Goal: Task Accomplishment & Management: Manage account settings

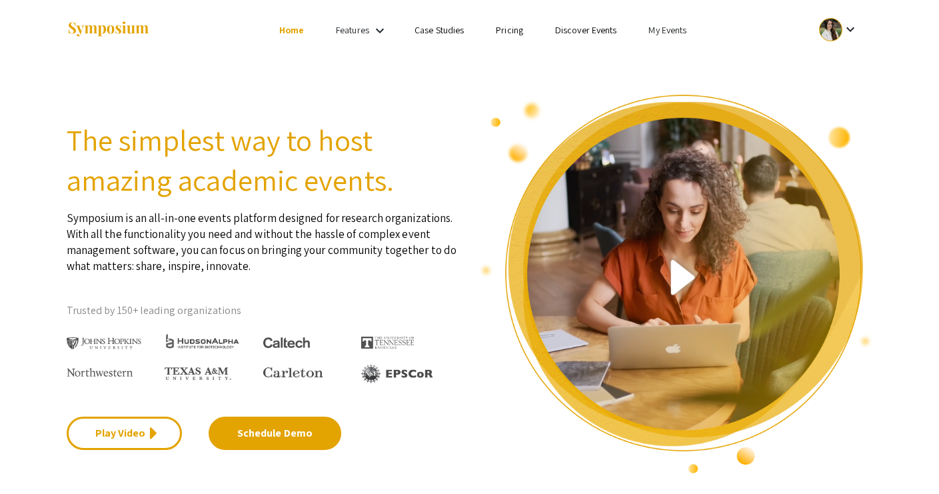
click at [675, 26] on link "My Events" at bounding box center [667, 30] width 38 height 12
click at [677, 55] on button "Events I've organized" at bounding box center [689, 59] width 114 height 32
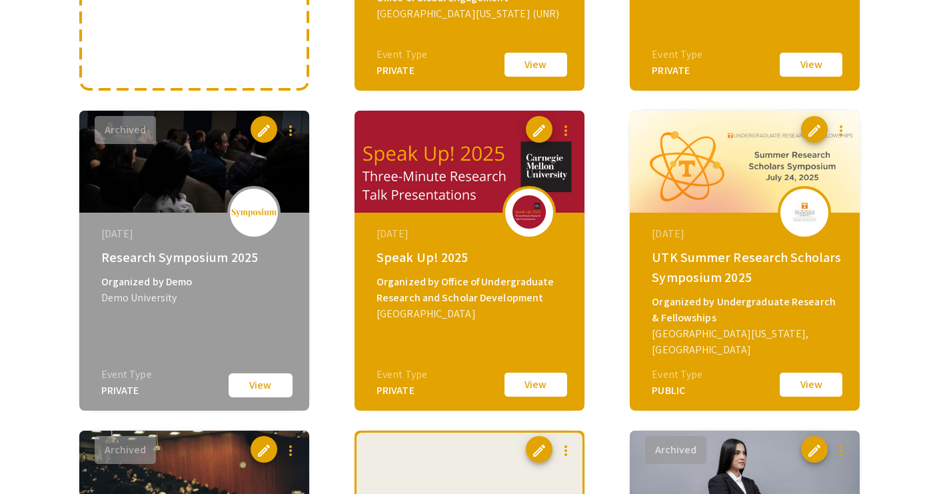
scroll to position [364, 0]
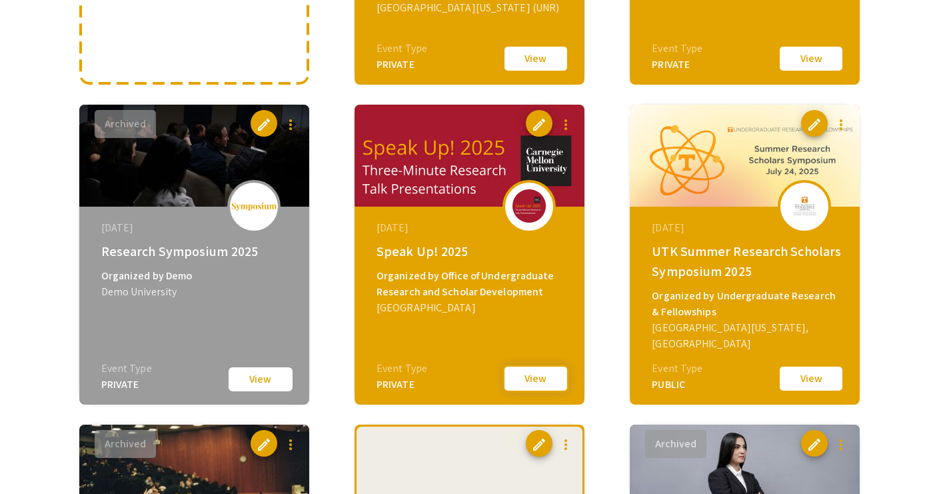
click at [544, 378] on button "View" at bounding box center [535, 378] width 67 height 28
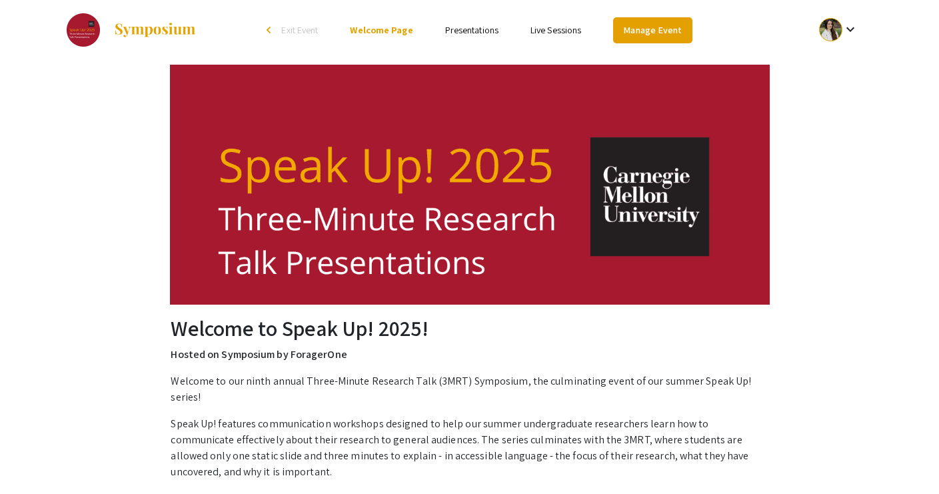
click at [642, 25] on link "Manage Event" at bounding box center [652, 30] width 79 height 26
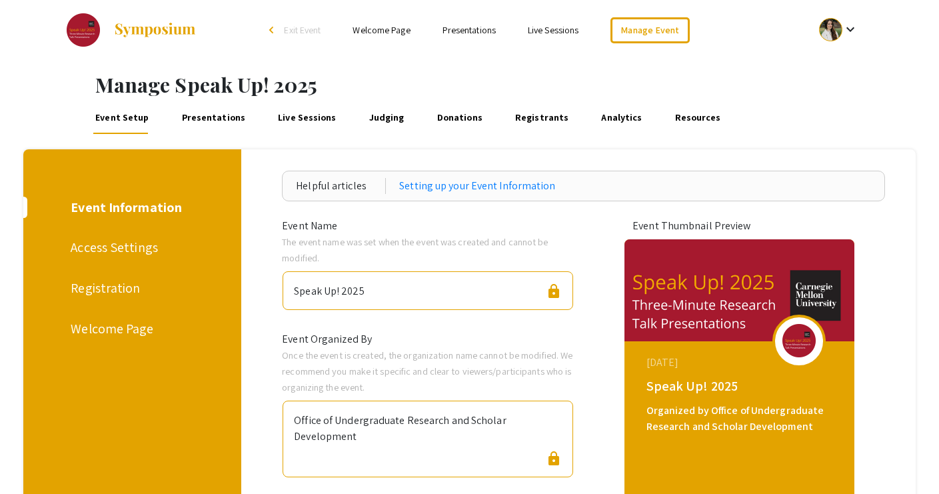
click at [125, 243] on div "Access Settings" at bounding box center [130, 247] width 119 height 20
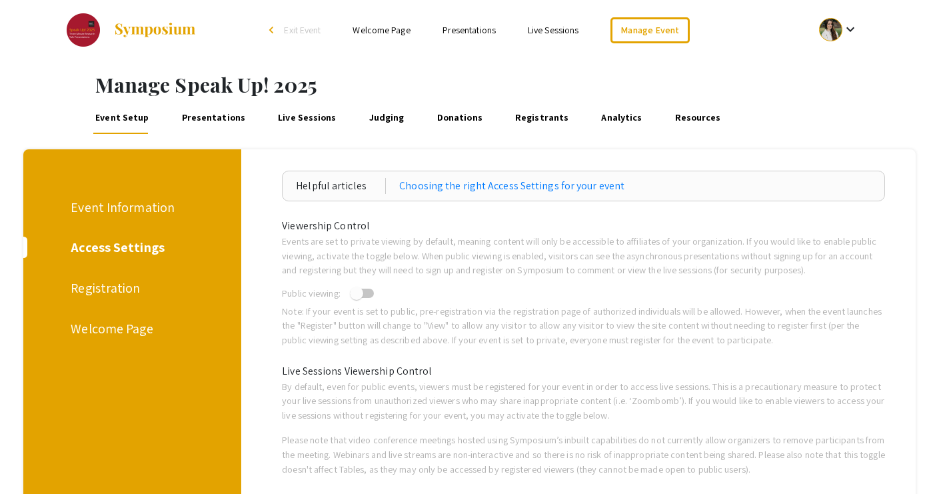
click at [101, 292] on div "Registration" at bounding box center [130, 288] width 119 height 20
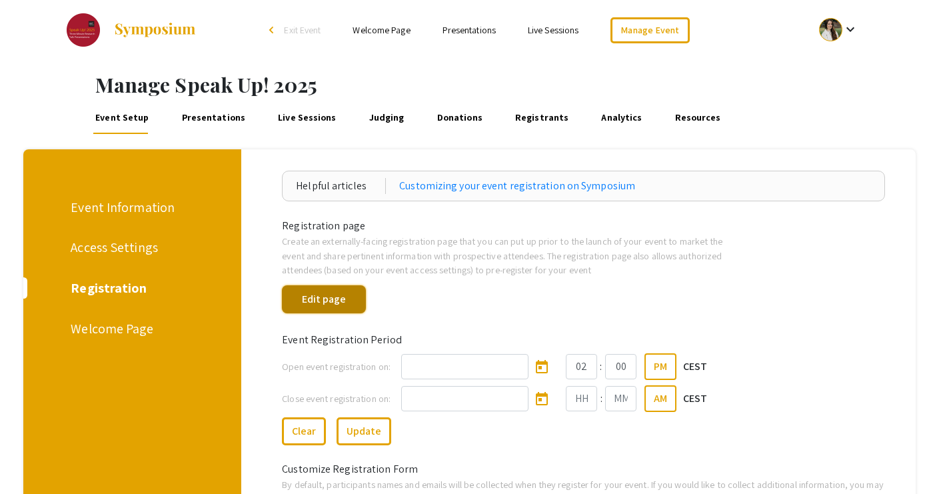
click at [311, 306] on button "Edit page" at bounding box center [324, 299] width 84 height 28
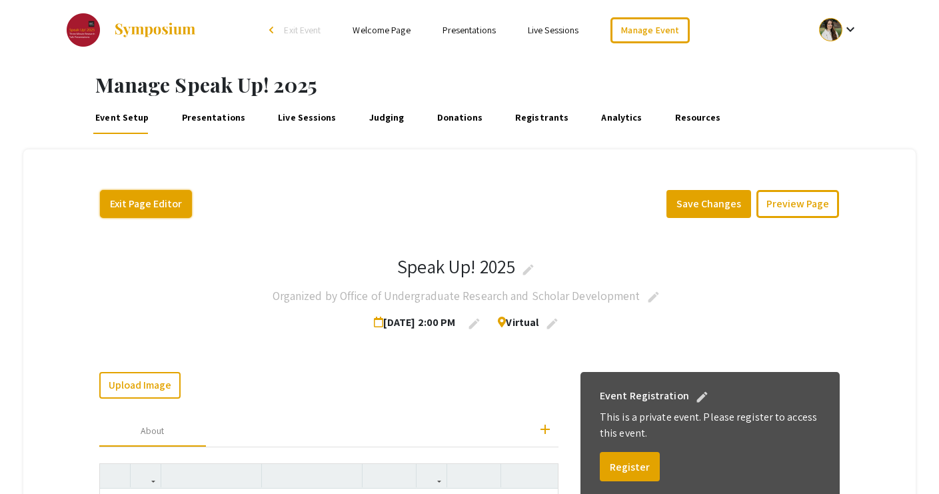
click at [167, 203] on button "Exit Page Editor" at bounding box center [146, 204] width 92 height 28
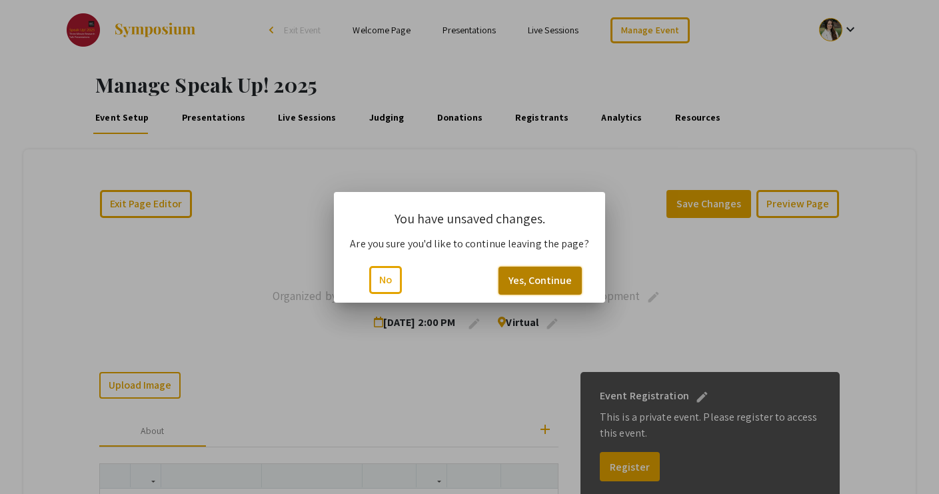
click at [533, 272] on button "Yes, Continue" at bounding box center [539, 280] width 83 height 28
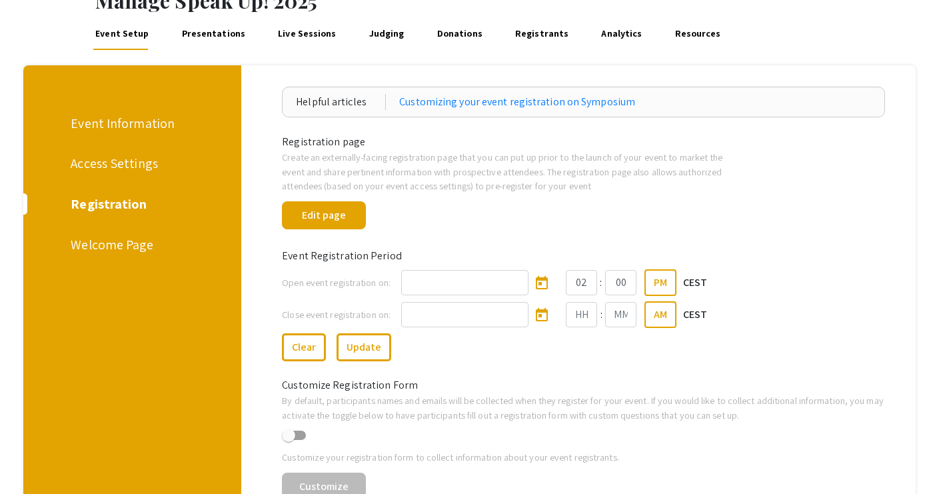
scroll to position [65, 0]
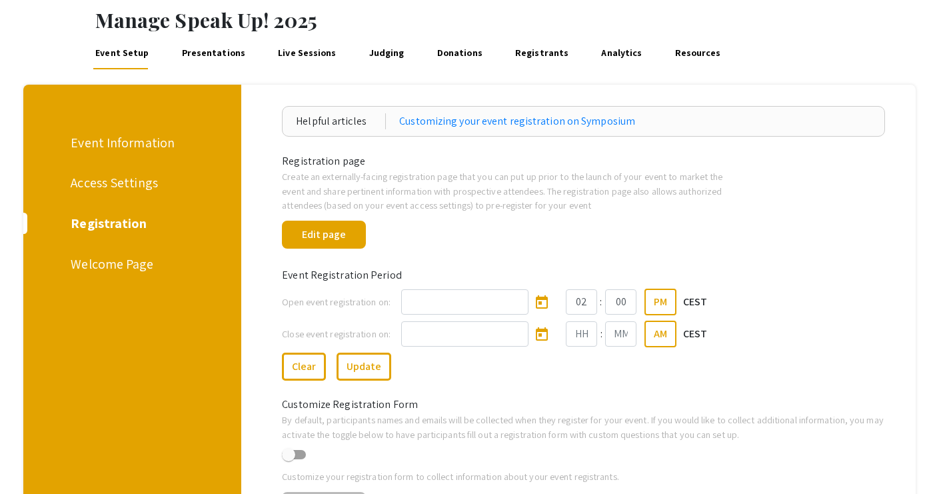
click at [107, 265] on div "Welcome Page" at bounding box center [130, 264] width 119 height 20
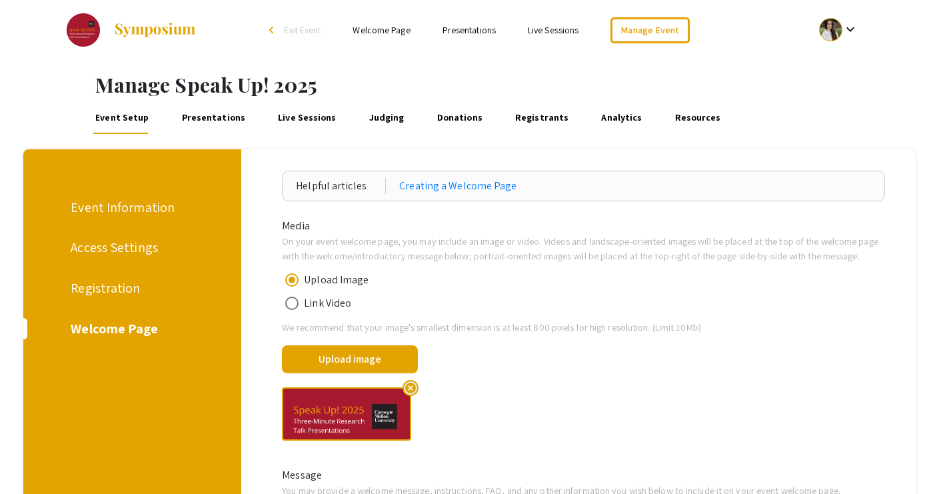
click at [286, 116] on link "Live Sessions" at bounding box center [307, 118] width 63 height 32
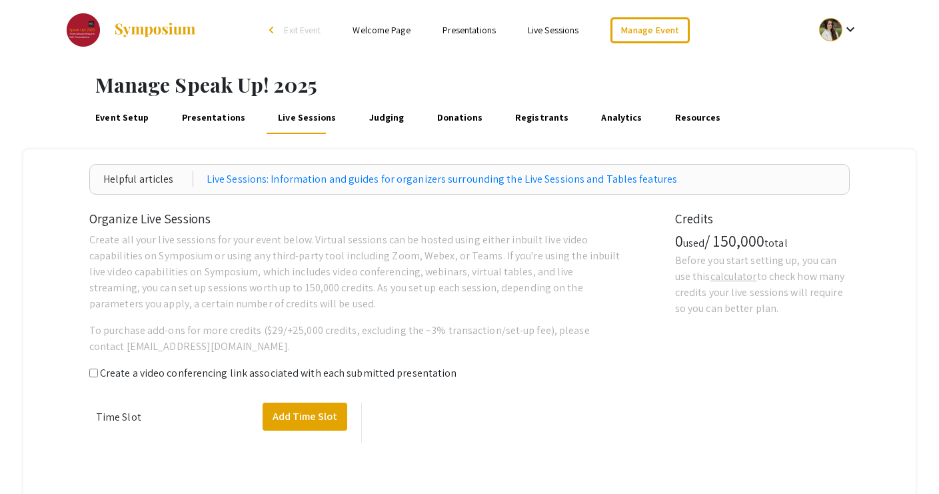
click at [212, 117] on link "Presentations" at bounding box center [213, 118] width 68 height 32
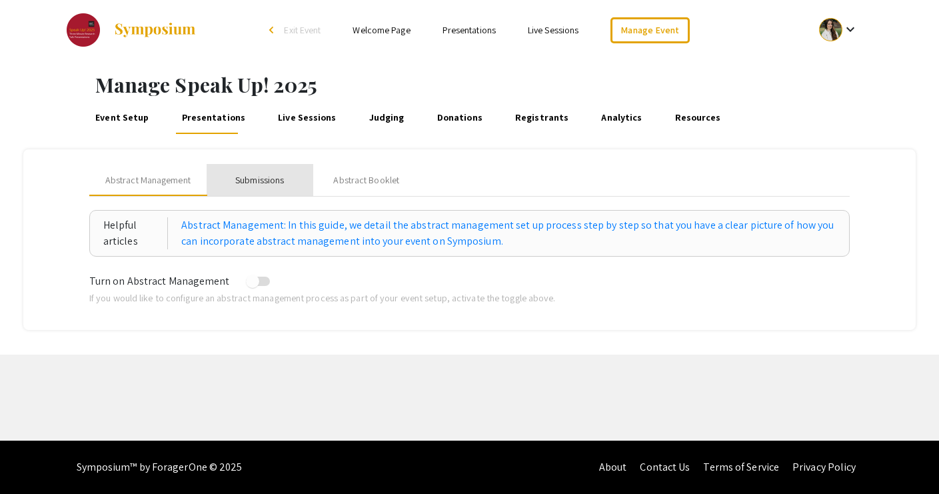
click at [256, 174] on div "Submissions" at bounding box center [259, 180] width 49 height 14
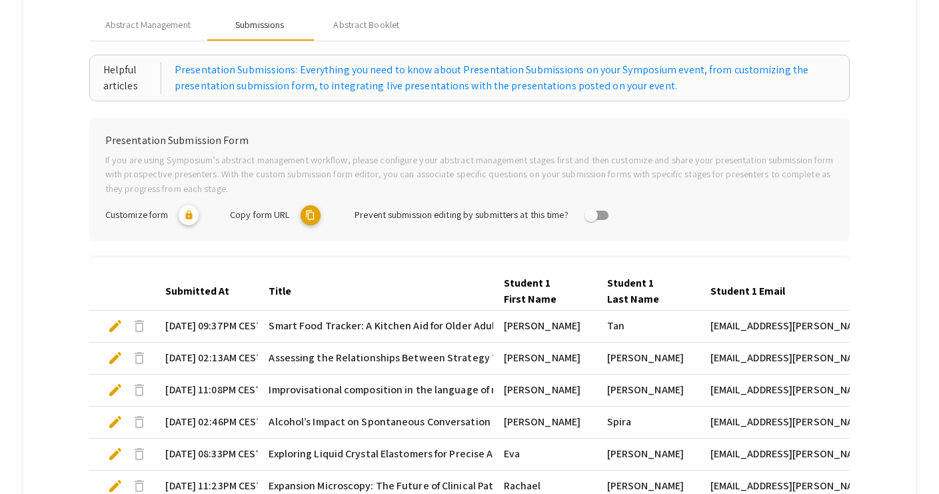
scroll to position [167, 0]
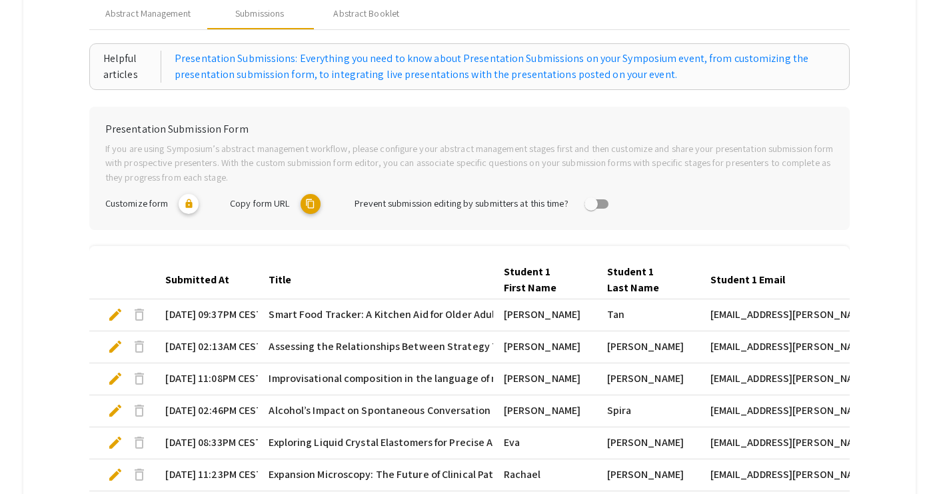
click at [312, 200] on mat-icon "content_copy" at bounding box center [310, 204] width 20 height 20
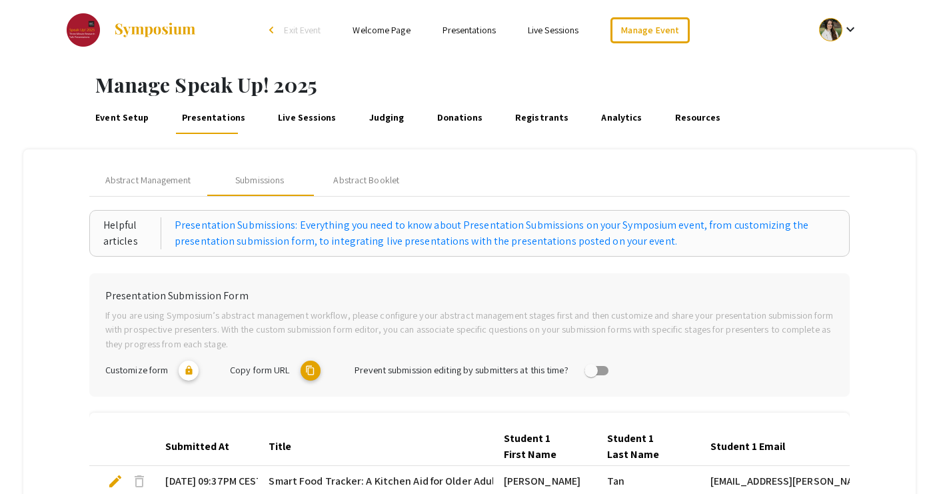
scroll to position [0, 0]
click at [344, 180] on div "Abstract Booklet" at bounding box center [366, 180] width 66 height 14
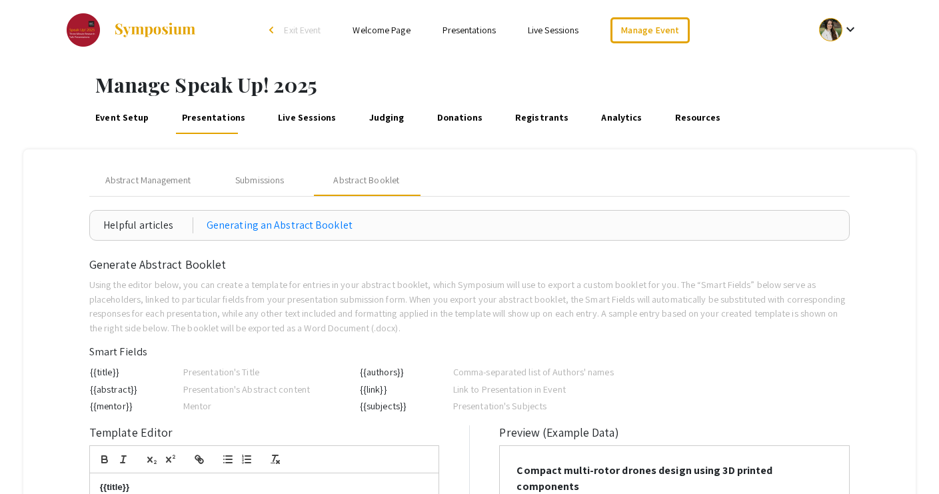
click at [279, 114] on link "Live Sessions" at bounding box center [307, 118] width 63 height 32
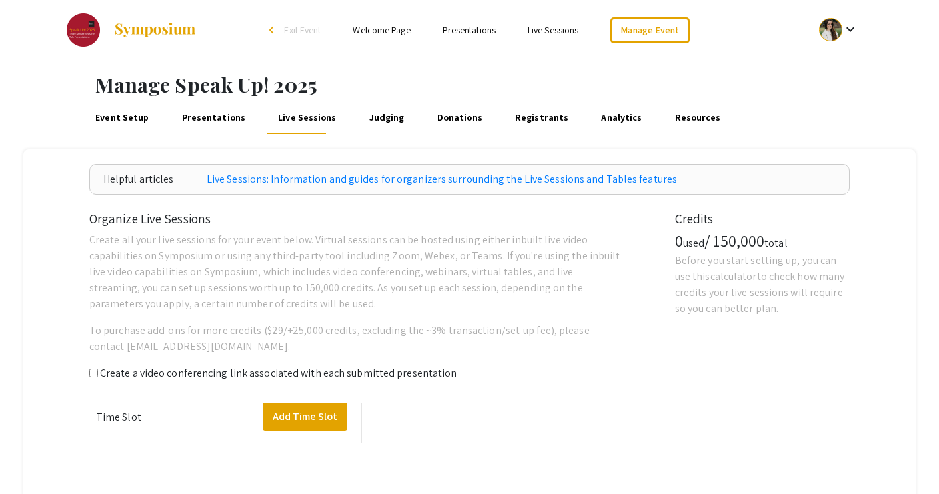
click at [370, 127] on link "Judging" at bounding box center [386, 118] width 40 height 32
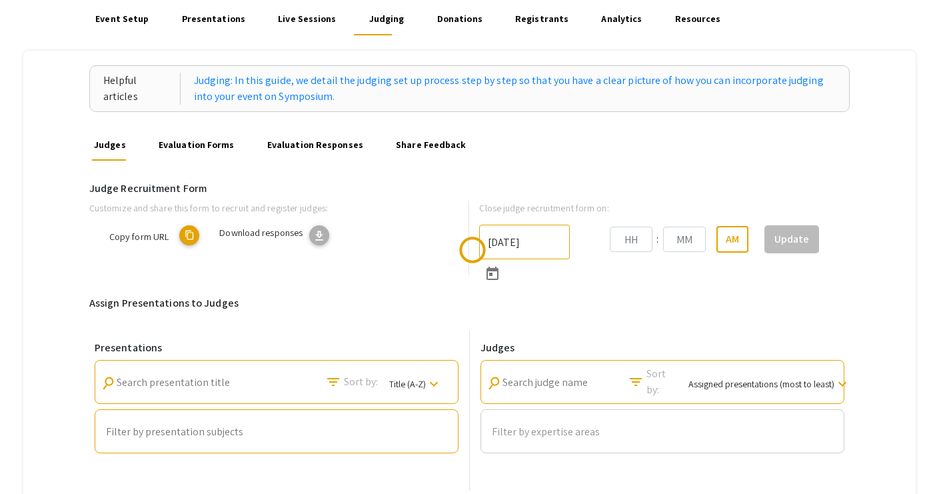
scroll to position [123, 0]
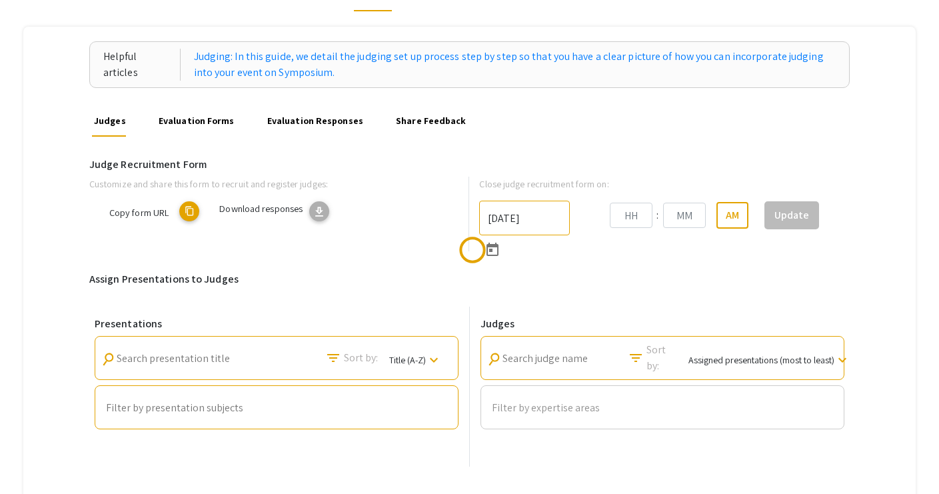
type input "[DATE]"
type input "03"
type input "15"
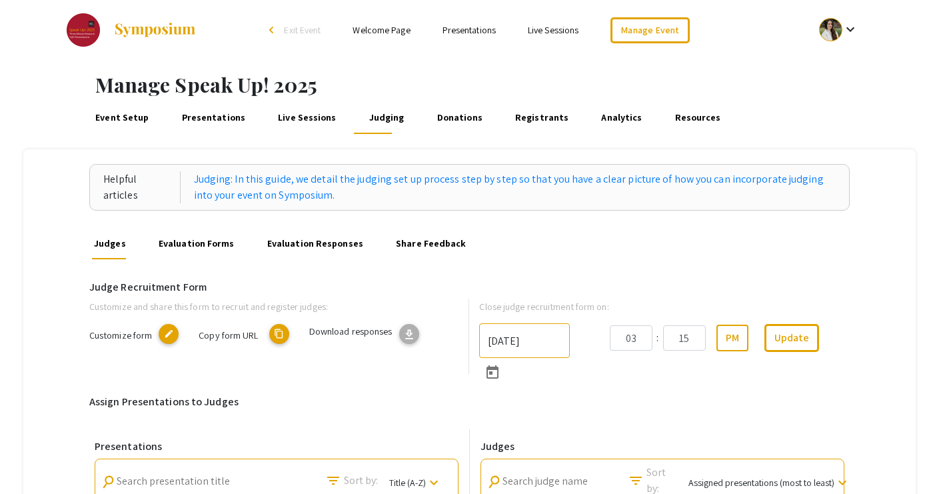
scroll to position [0, 0]
click at [184, 243] on link "Evaluation Forms" at bounding box center [196, 243] width 81 height 32
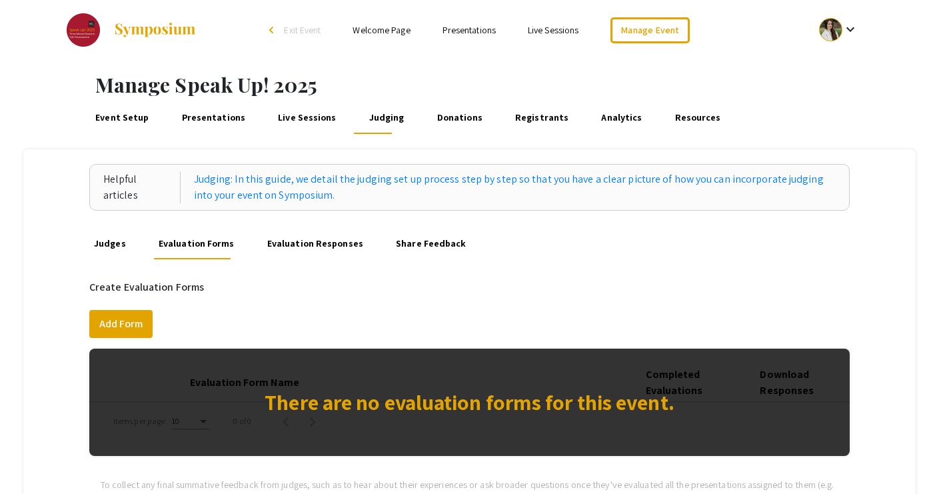
click at [281, 244] on link "Evaluation Responses" at bounding box center [314, 243] width 101 height 32
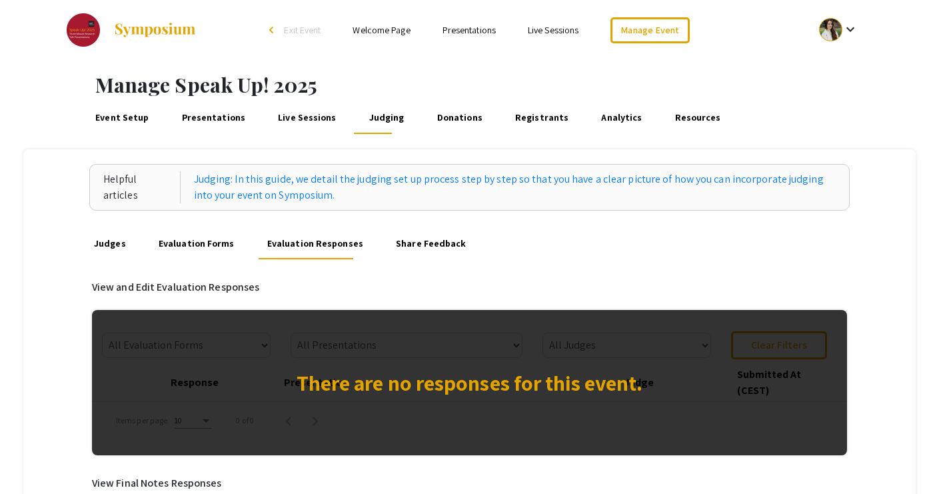
click at [419, 248] on link "Share Feedback" at bounding box center [431, 243] width 75 height 32
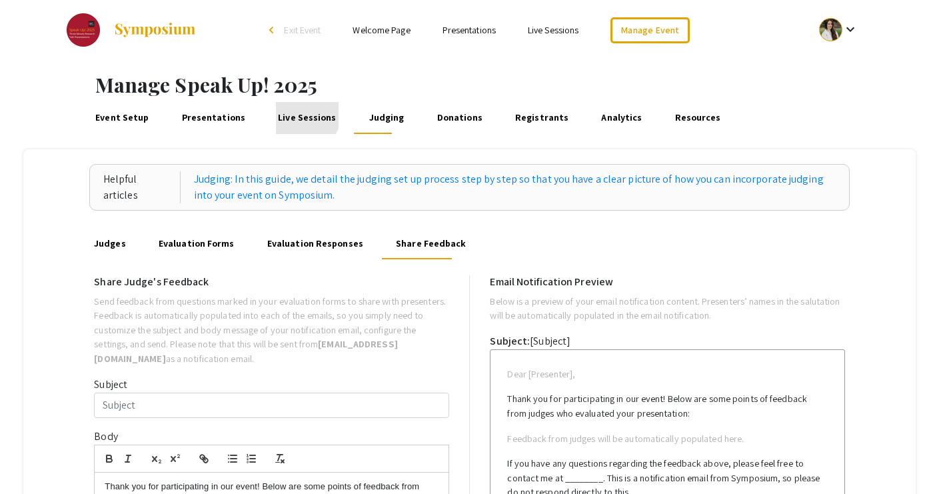
click at [290, 110] on link "Live Sessions" at bounding box center [307, 118] width 63 height 32
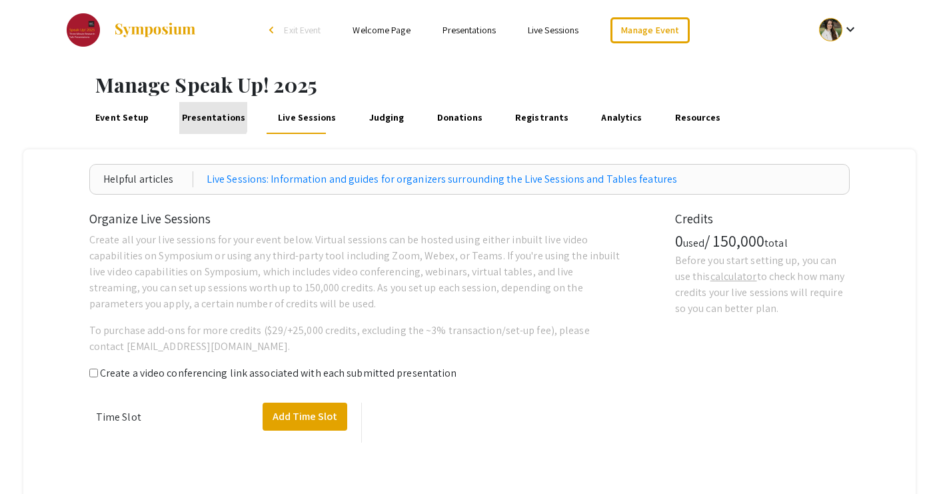
click at [209, 115] on link "Presentations" at bounding box center [213, 118] width 68 height 32
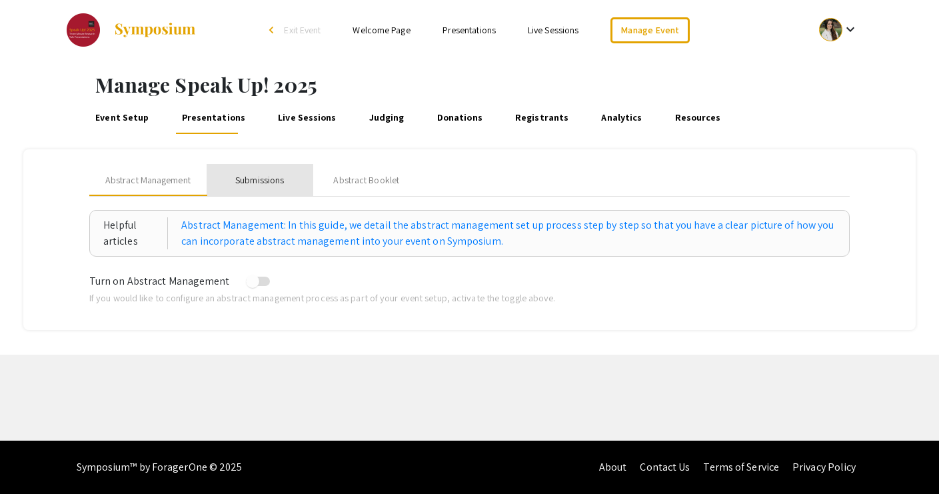
click at [246, 175] on div "Submissions" at bounding box center [259, 180] width 49 height 14
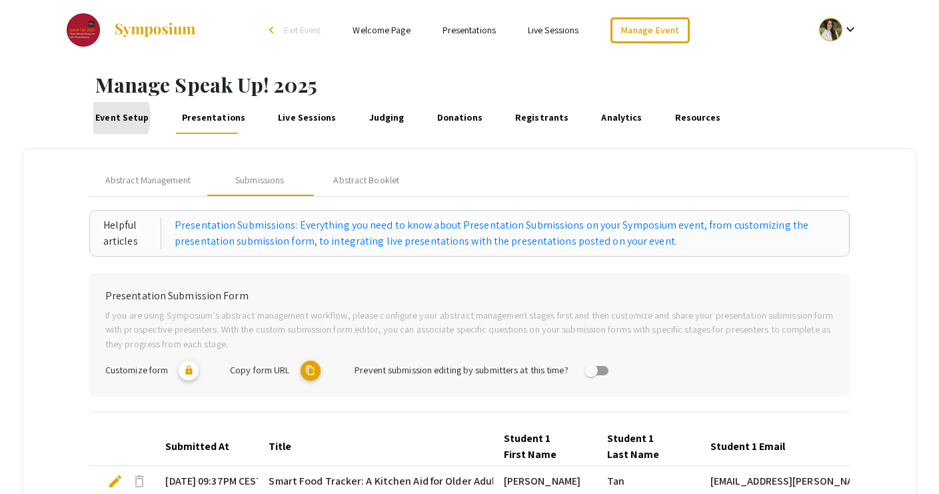
click at [100, 117] on link "Event Setup" at bounding box center [122, 118] width 58 height 32
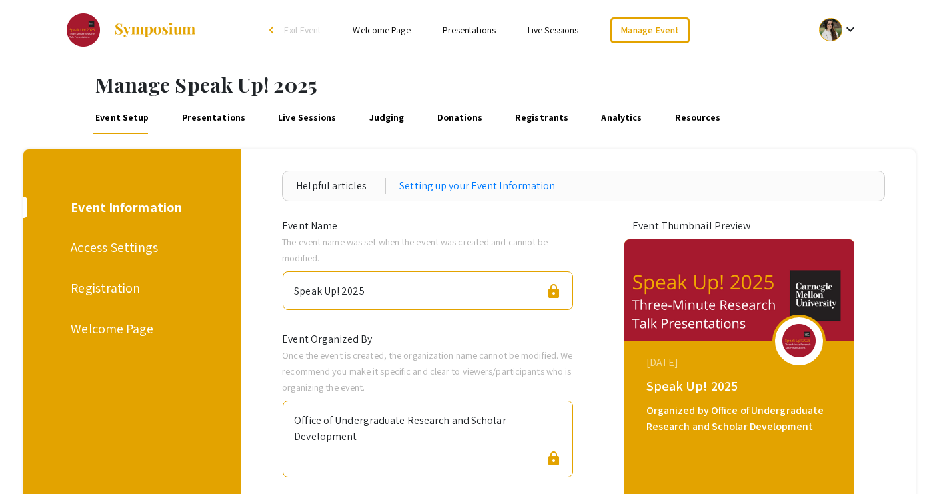
click at [91, 331] on div "Welcome Page" at bounding box center [130, 328] width 119 height 20
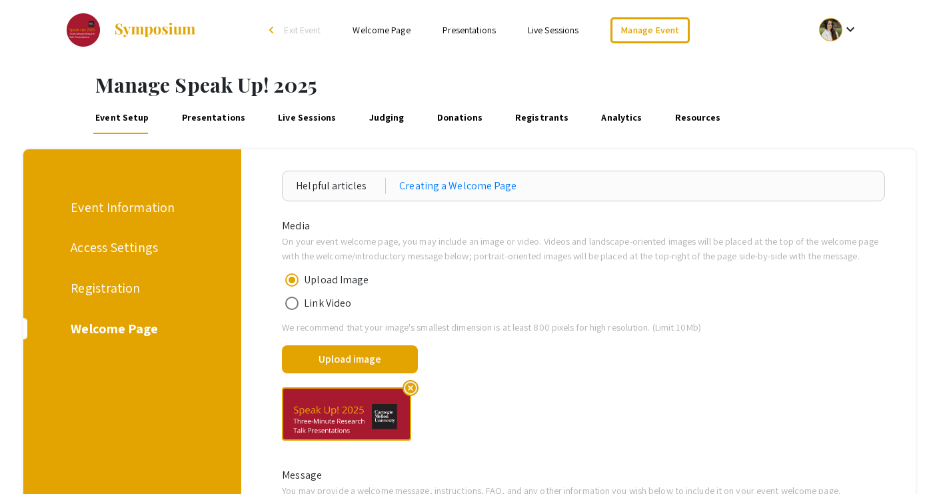
click at [459, 31] on link "Presentations" at bounding box center [468, 30] width 53 height 12
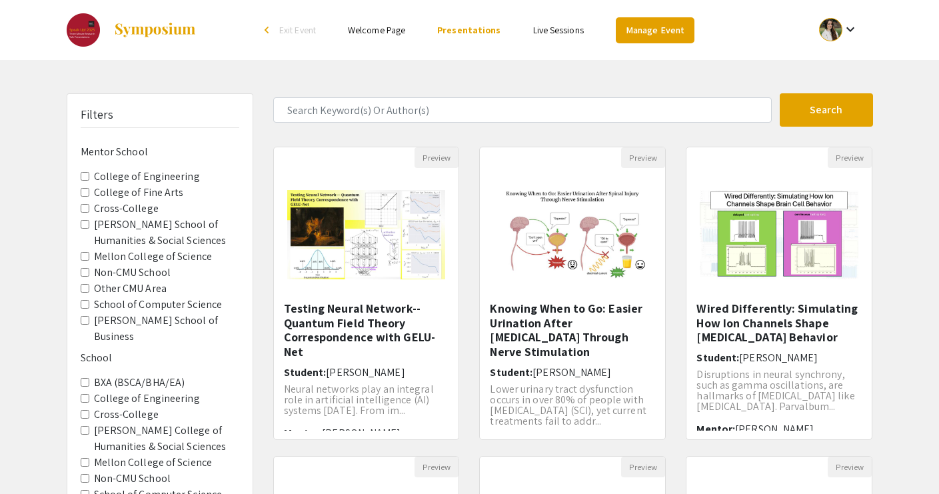
click at [645, 33] on link "Manage Event" at bounding box center [655, 30] width 79 height 26
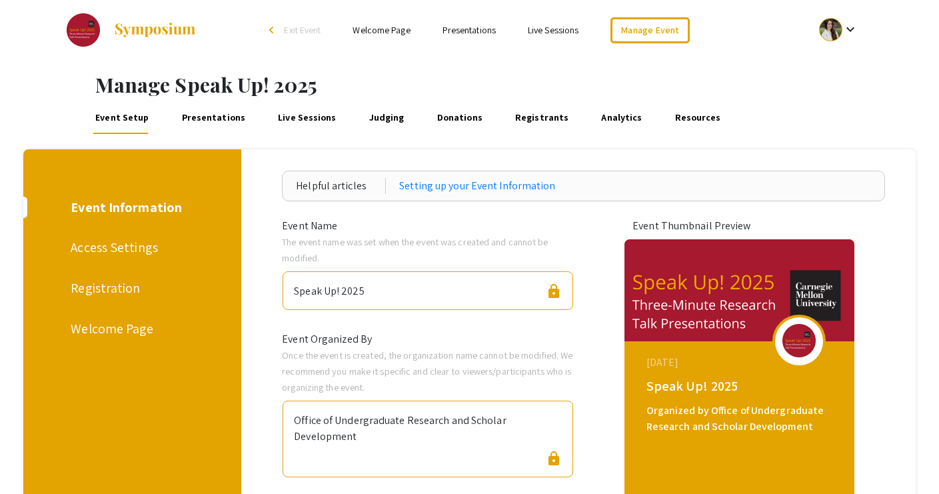
click at [218, 119] on link "Presentations" at bounding box center [213, 118] width 68 height 32
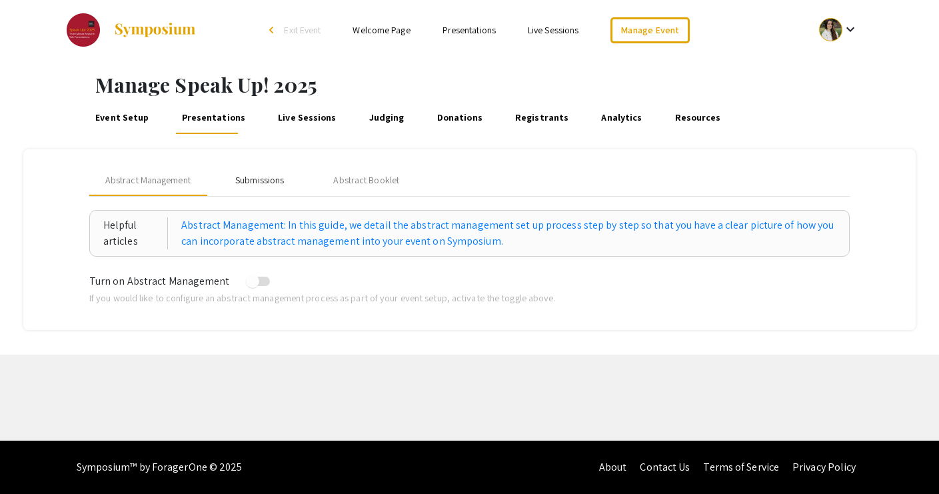
click at [268, 182] on div "Submissions" at bounding box center [259, 180] width 49 height 14
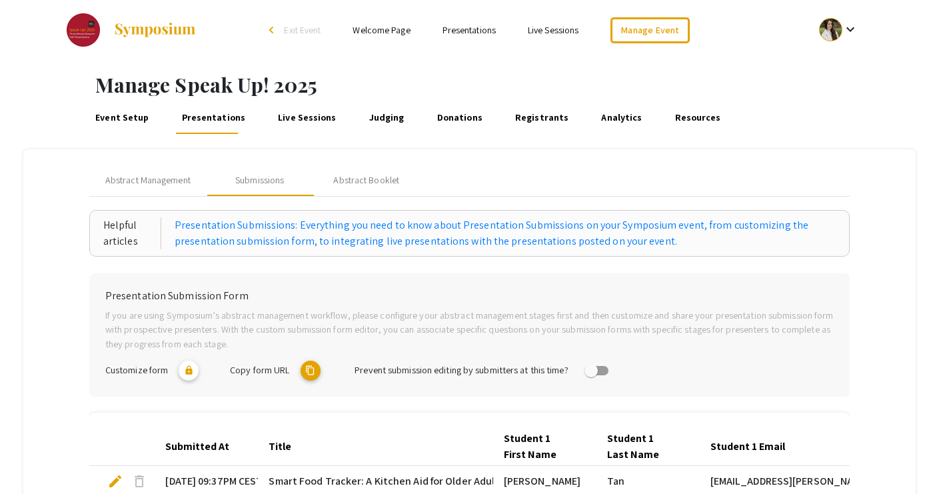
click at [469, 24] on link "Presentations" at bounding box center [468, 30] width 53 height 12
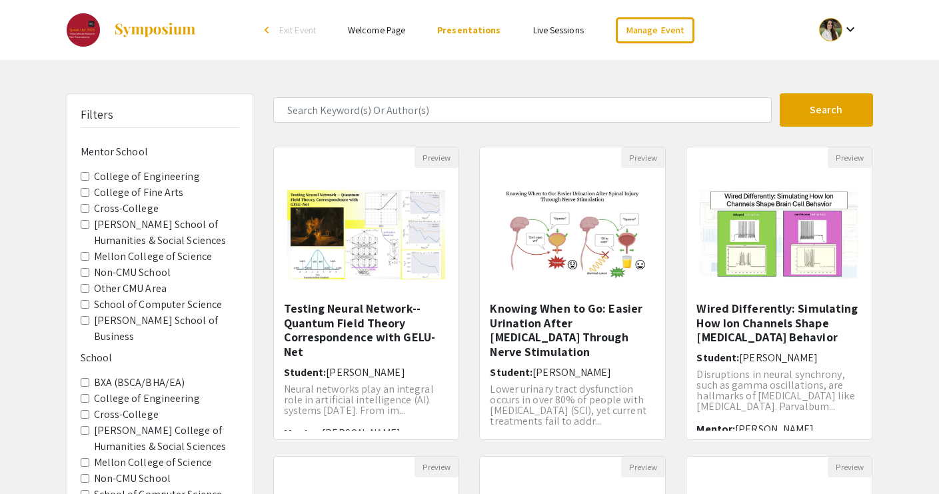
click at [541, 27] on link "Live Sessions" at bounding box center [558, 30] width 51 height 12
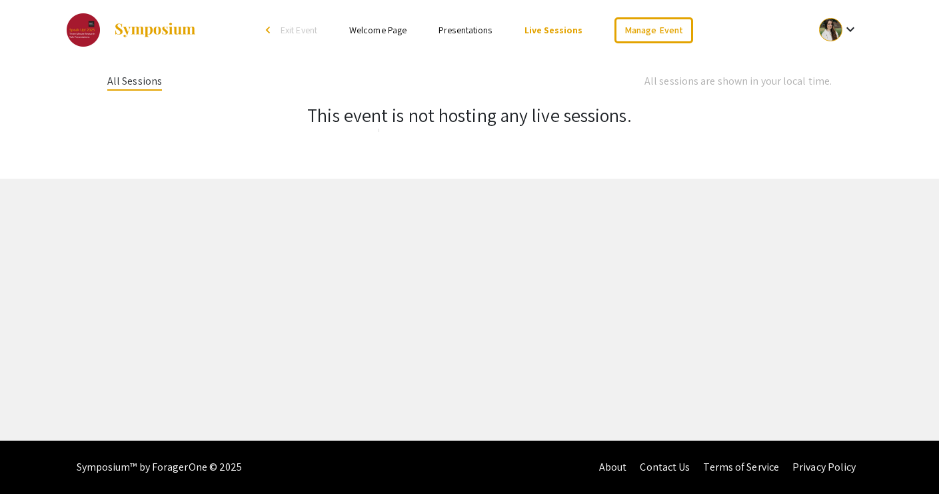
click at [289, 27] on span "Exit Event" at bounding box center [298, 30] width 37 height 12
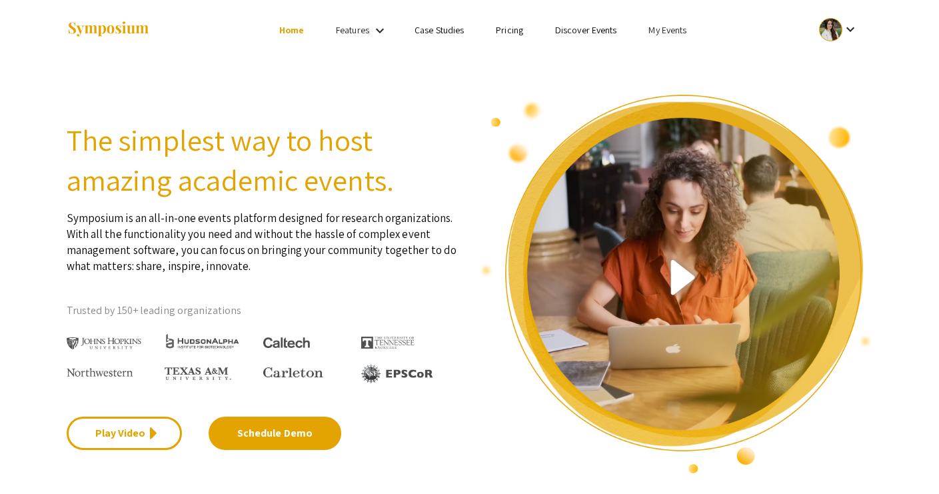
click at [658, 28] on link "My Events" at bounding box center [667, 30] width 38 height 12
click at [653, 49] on button "Events I've organized" at bounding box center [689, 59] width 114 height 32
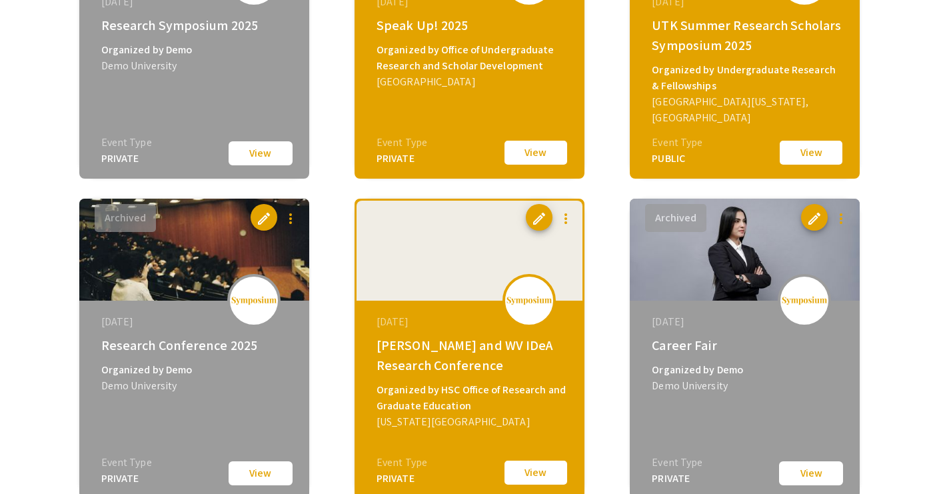
scroll to position [593, 0]
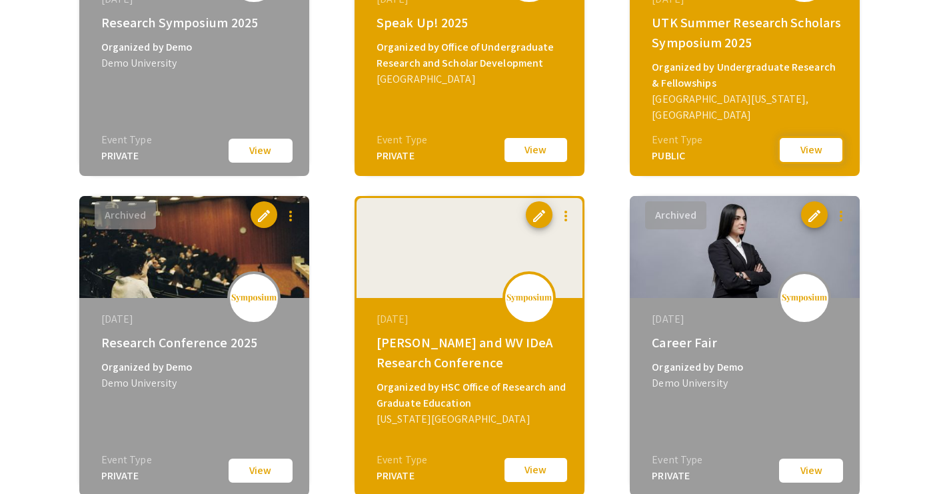
click at [802, 153] on button "View" at bounding box center [810, 150] width 67 height 28
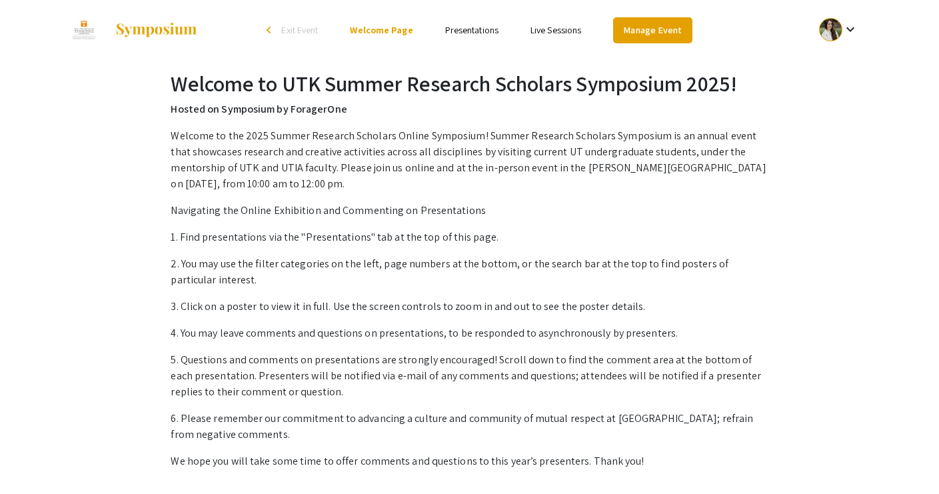
click at [639, 32] on link "Manage Event" at bounding box center [652, 30] width 79 height 26
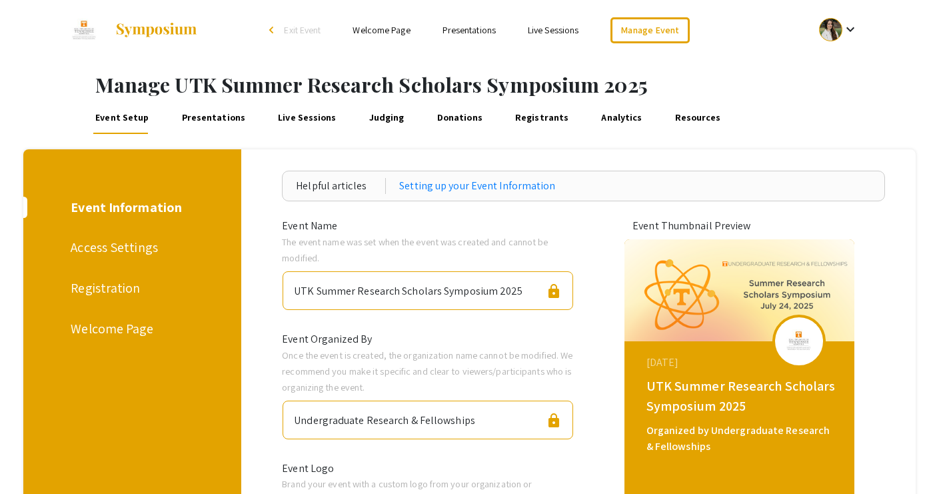
click at [110, 246] on div "Access Settings" at bounding box center [130, 247] width 119 height 20
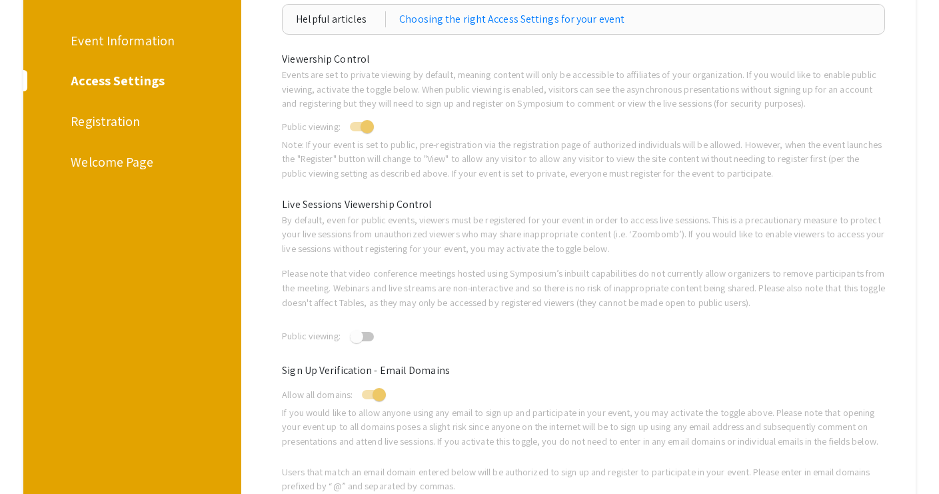
scroll to position [60, 0]
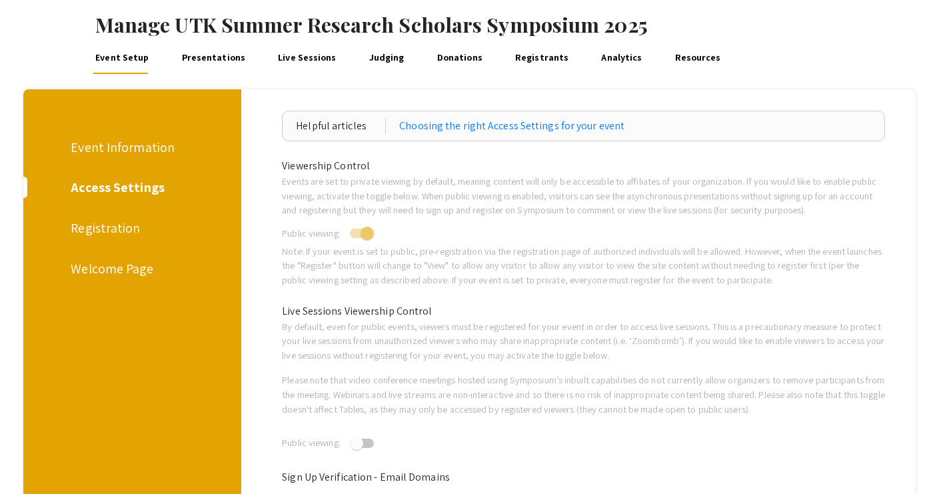
click at [107, 220] on div "Registration" at bounding box center [130, 228] width 119 height 20
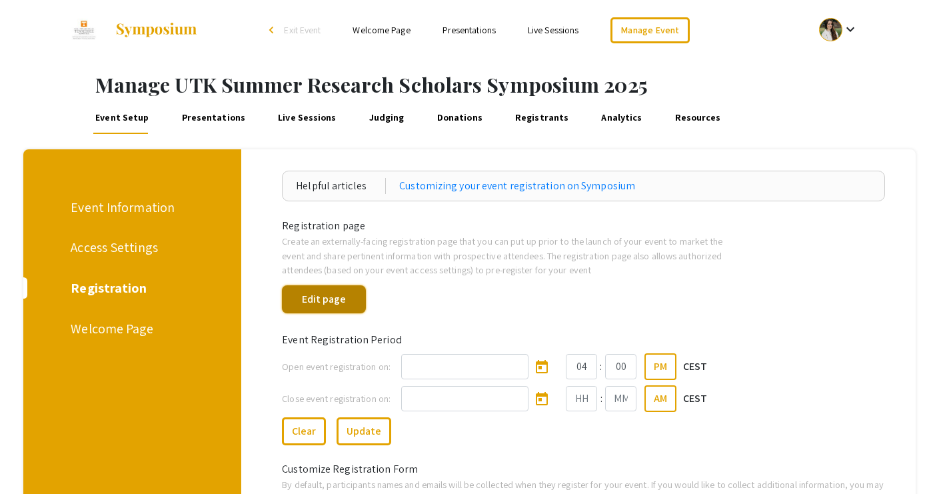
click at [294, 294] on button "Edit page" at bounding box center [324, 299] width 84 height 28
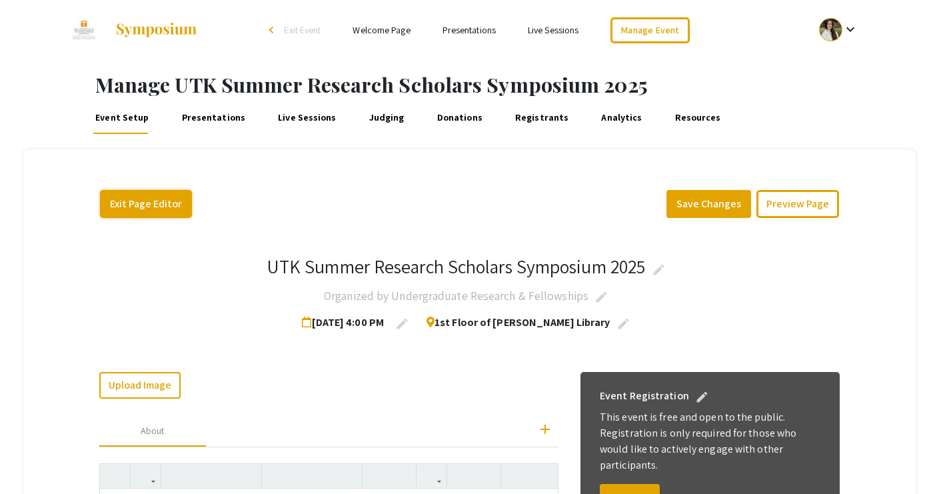
click at [141, 199] on button "Exit Page Editor" at bounding box center [146, 204] width 92 height 28
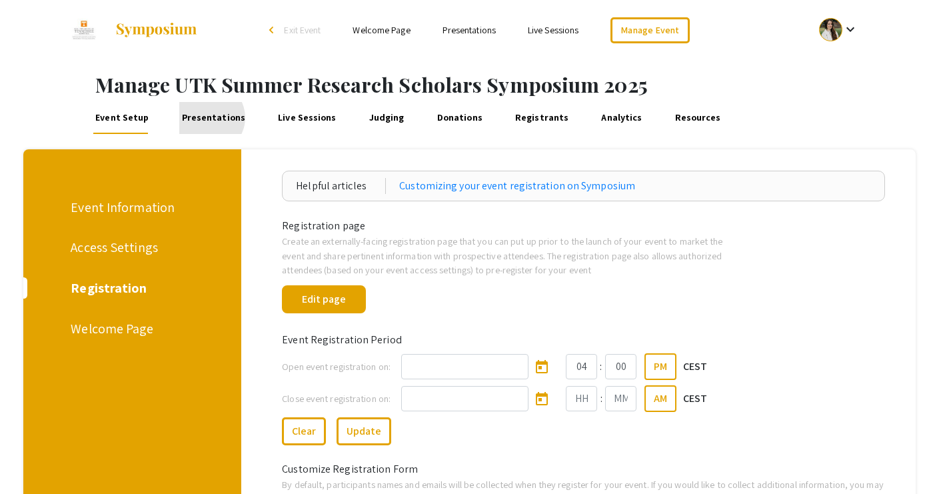
click at [204, 117] on link "Presentations" at bounding box center [213, 118] width 68 height 32
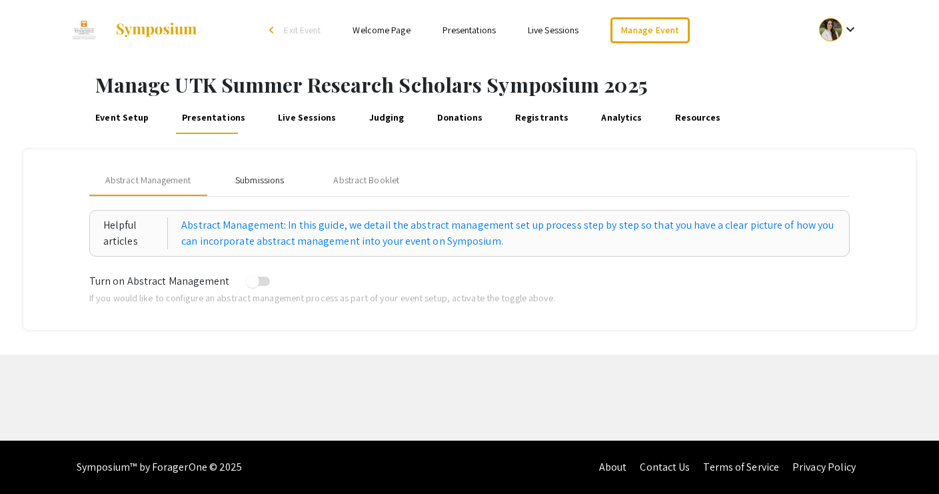
click at [256, 176] on div "Submissions" at bounding box center [259, 180] width 49 height 14
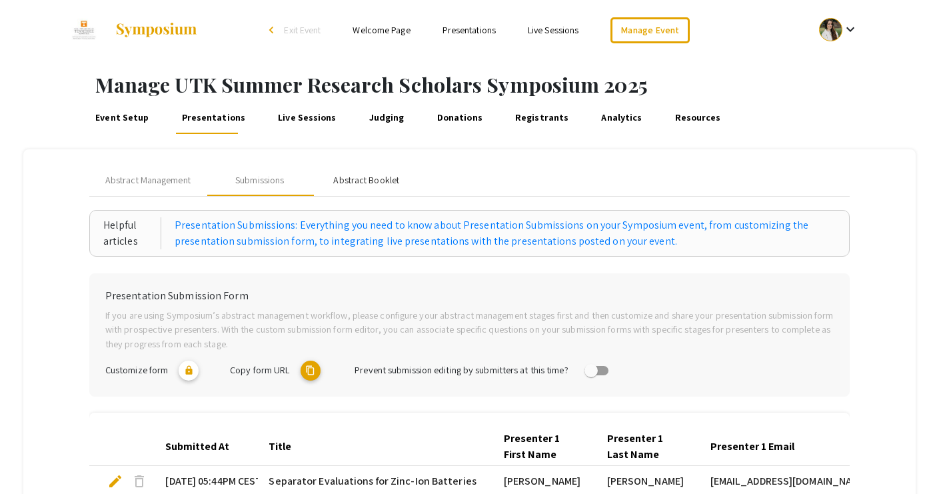
click at [356, 178] on div "Abstract Booklet" at bounding box center [366, 180] width 66 height 14
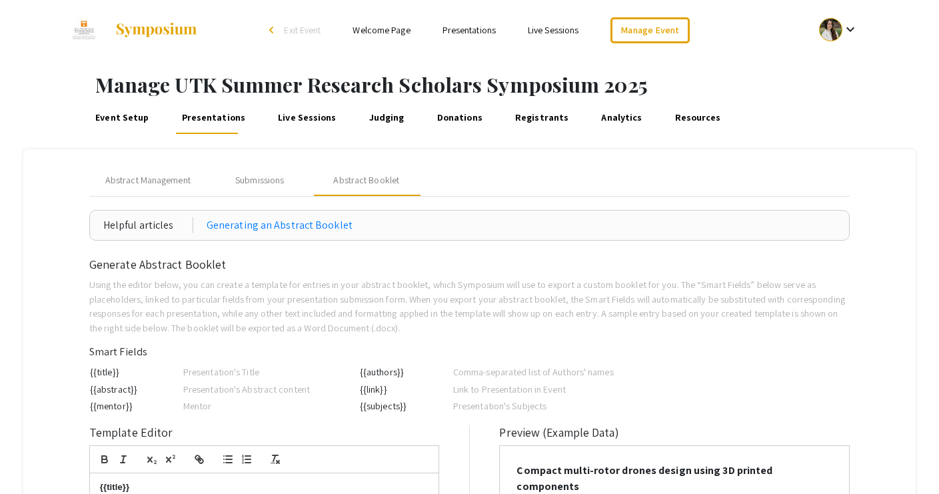
click at [298, 113] on link "Live Sessions" at bounding box center [307, 118] width 63 height 32
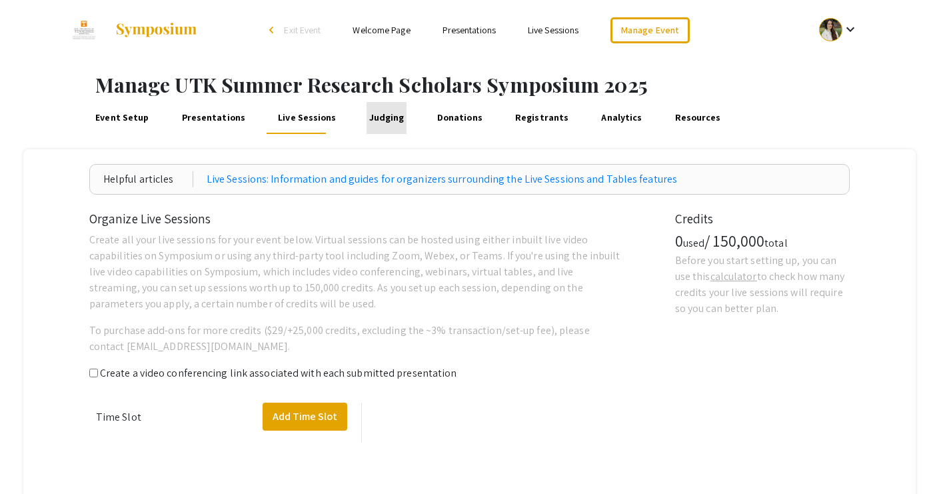
click at [378, 110] on link "Judging" at bounding box center [386, 118] width 40 height 32
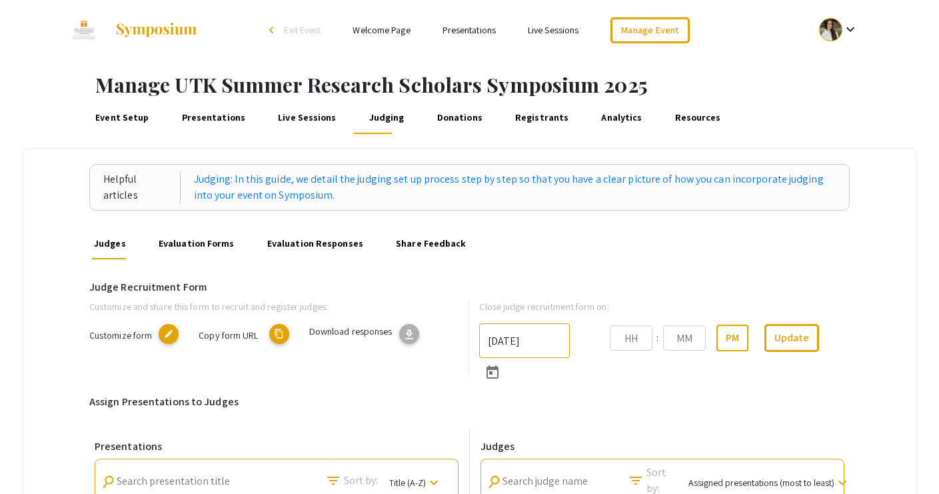
type input "[DATE]"
type input "05"
type input "40"
click at [434, 113] on link "Donations" at bounding box center [459, 118] width 50 height 32
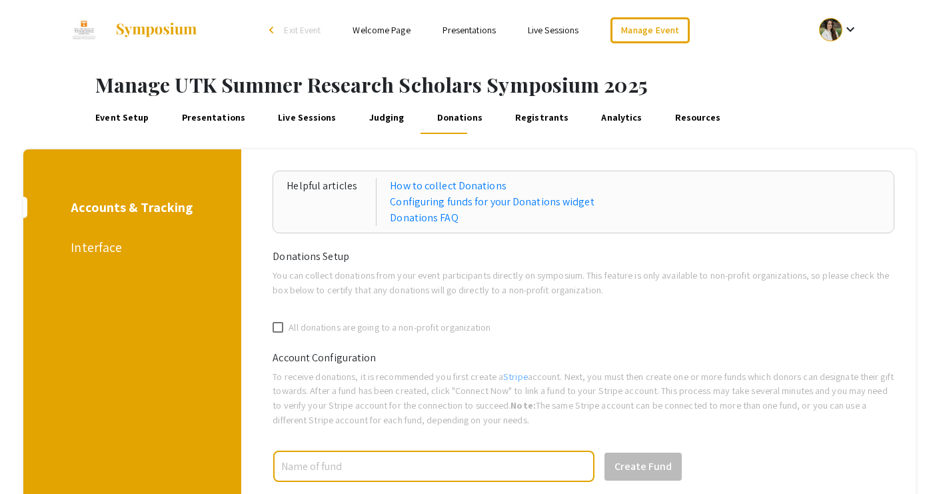
click at [513, 115] on link "Registrants" at bounding box center [542, 118] width 58 height 32
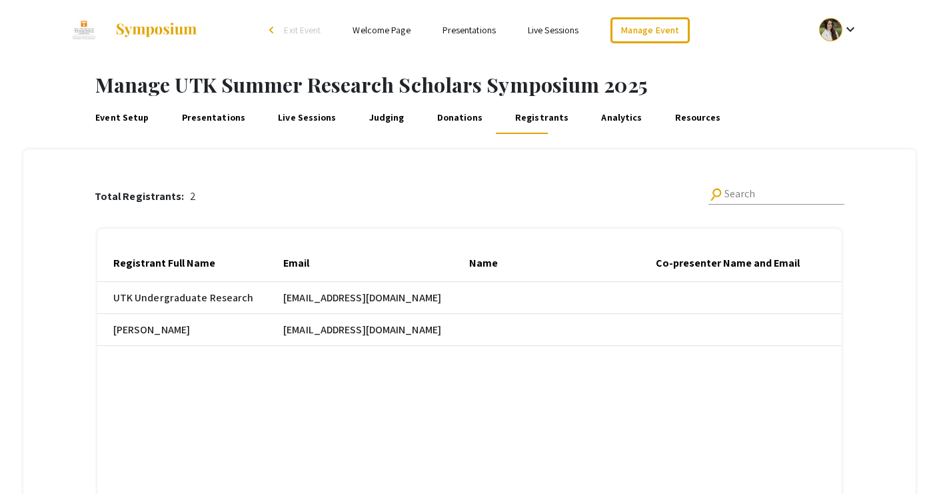
click at [293, 28] on span "Exit Event" at bounding box center [302, 30] width 37 height 12
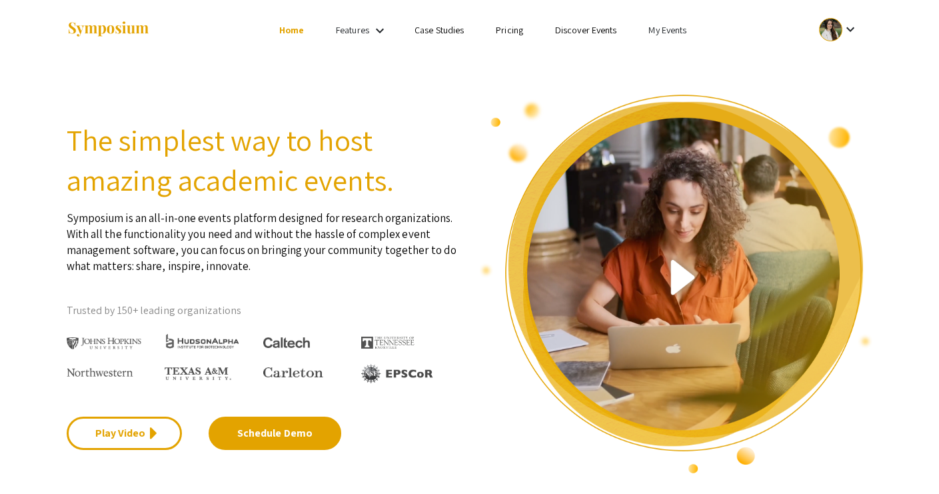
click at [667, 28] on link "My Events" at bounding box center [667, 30] width 38 height 12
click at [653, 53] on button "Events I've organized" at bounding box center [689, 59] width 114 height 32
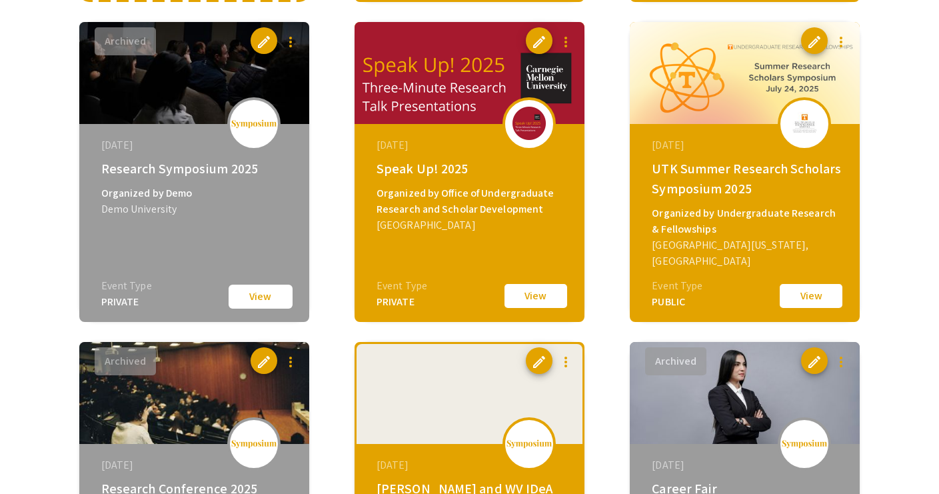
scroll to position [448, 0]
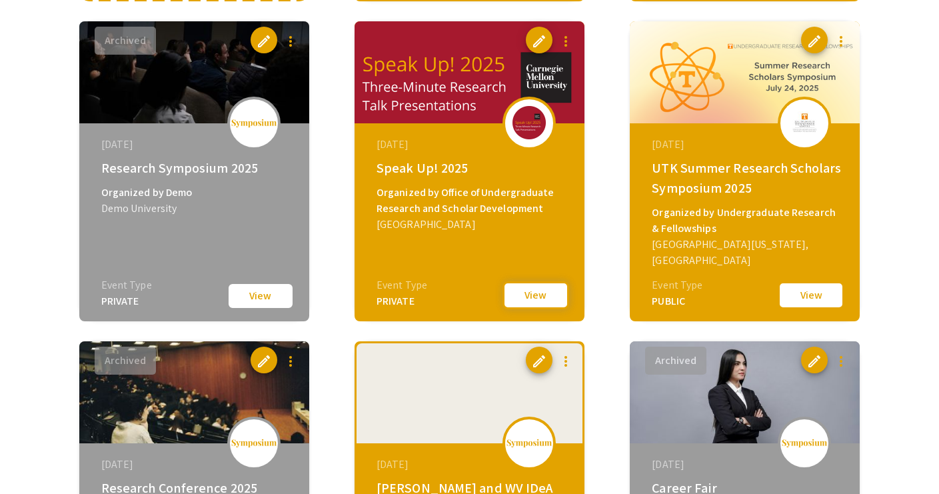
click at [544, 290] on button "View" at bounding box center [535, 295] width 67 height 28
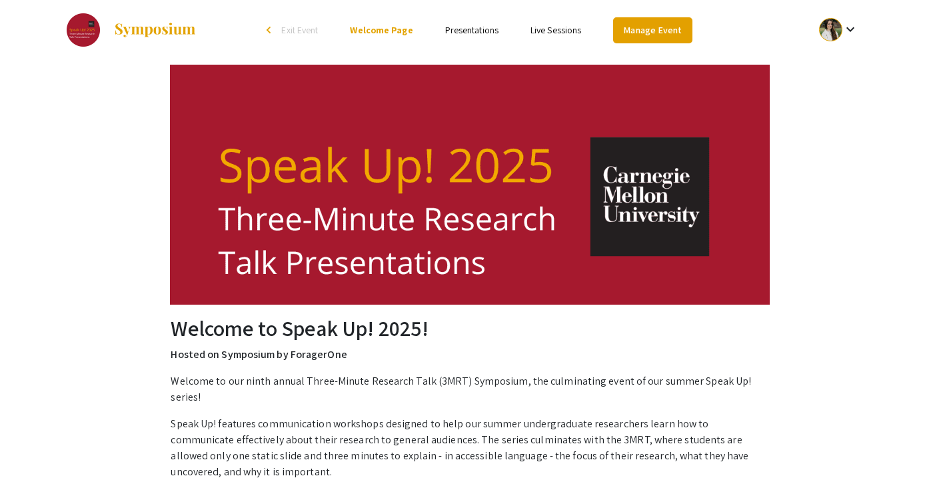
click at [627, 22] on link "Manage Event" at bounding box center [652, 30] width 79 height 26
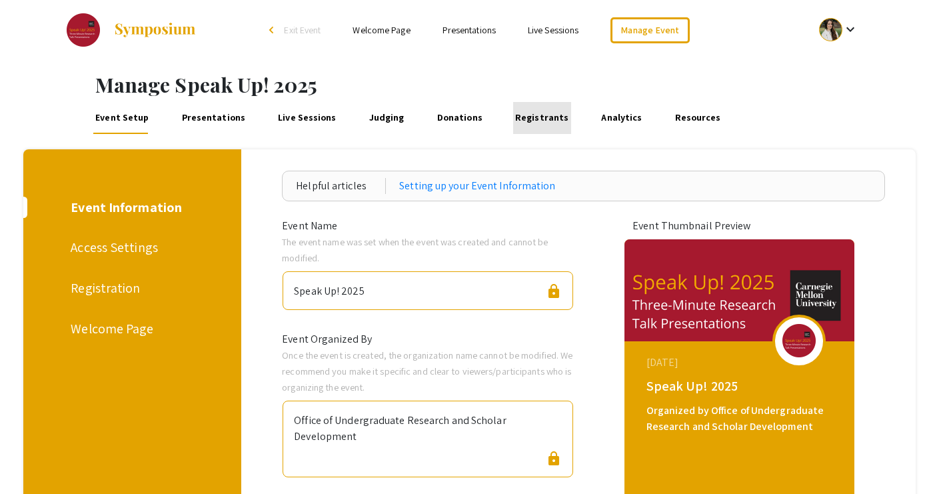
click at [532, 118] on link "Registrants" at bounding box center [542, 118] width 58 height 32
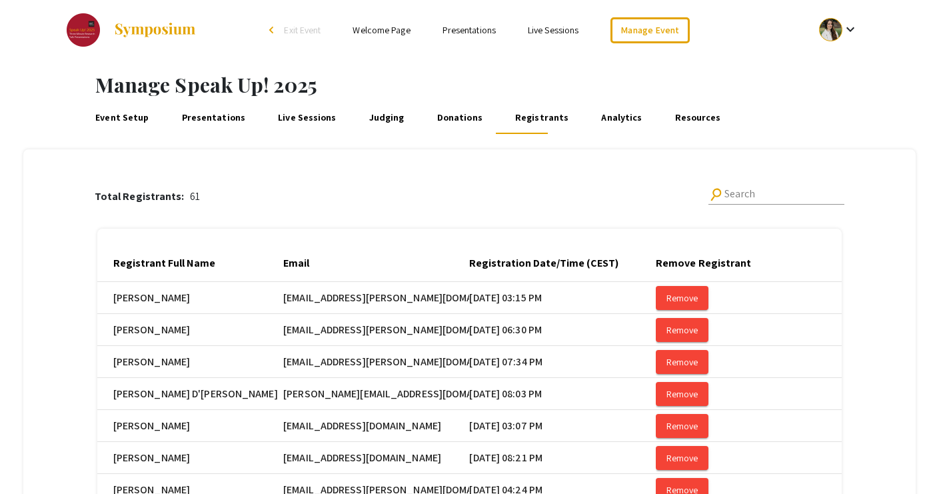
click at [300, 30] on span "Exit Event" at bounding box center [302, 30] width 37 height 12
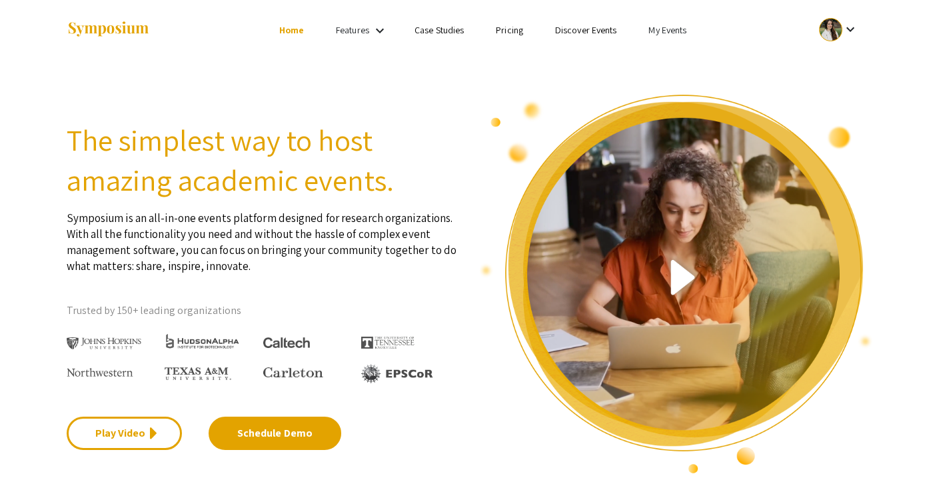
click at [673, 23] on li "My Events" at bounding box center [667, 30] width 70 height 16
click at [663, 46] on button "Events I've organized" at bounding box center [689, 59] width 114 height 32
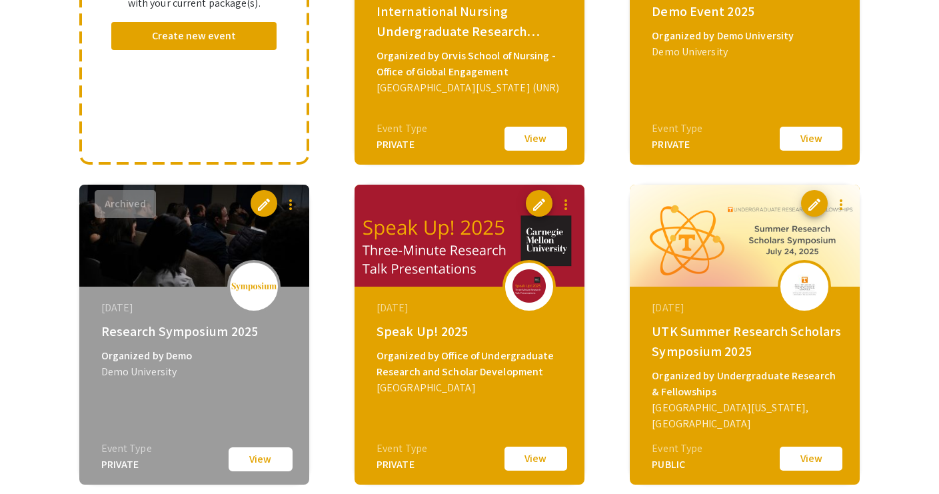
scroll to position [282, 0]
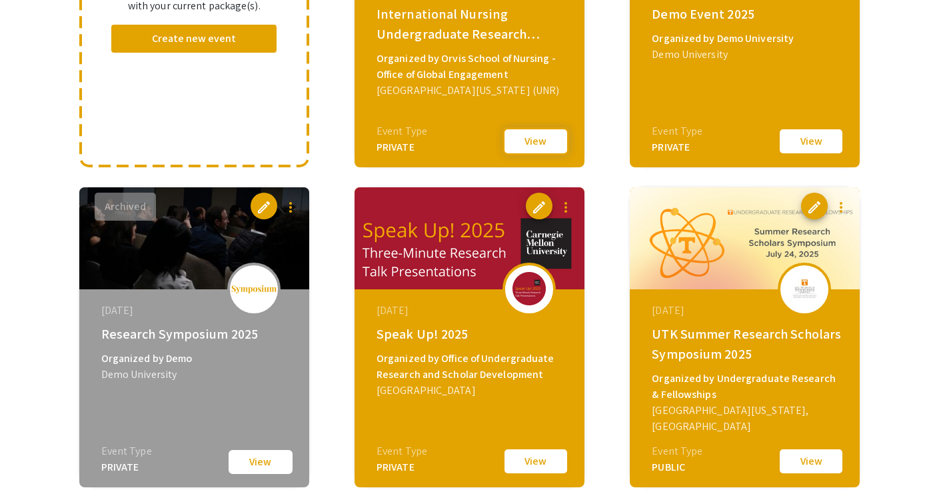
click at [536, 143] on button "View" at bounding box center [535, 141] width 67 height 28
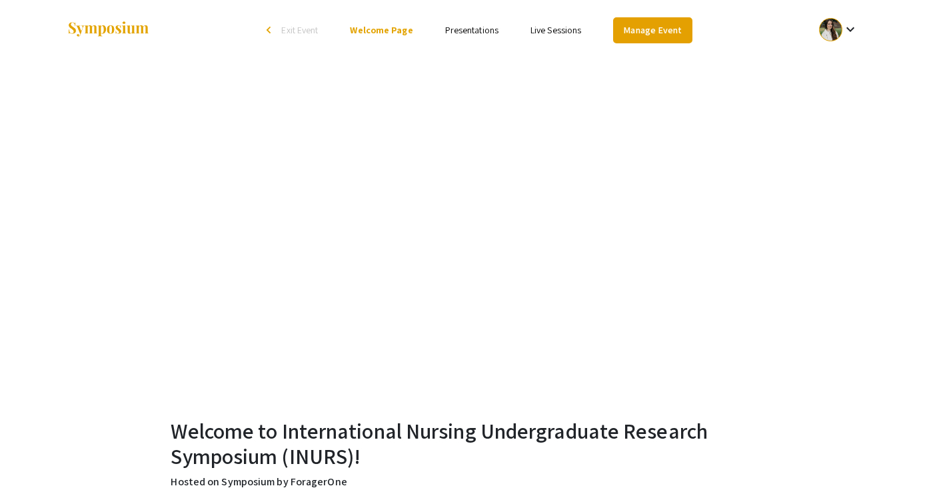
click at [641, 24] on link "Manage Event" at bounding box center [652, 30] width 79 height 26
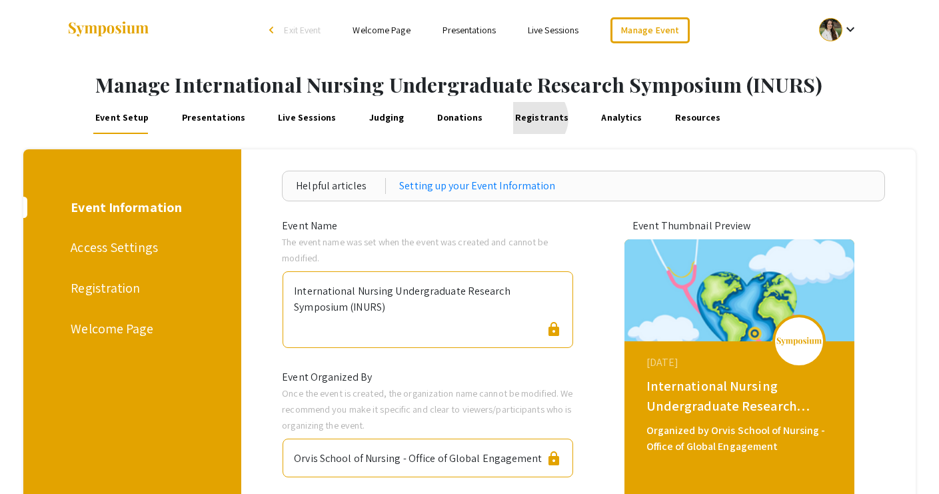
click at [514, 118] on link "Registrants" at bounding box center [542, 118] width 58 height 32
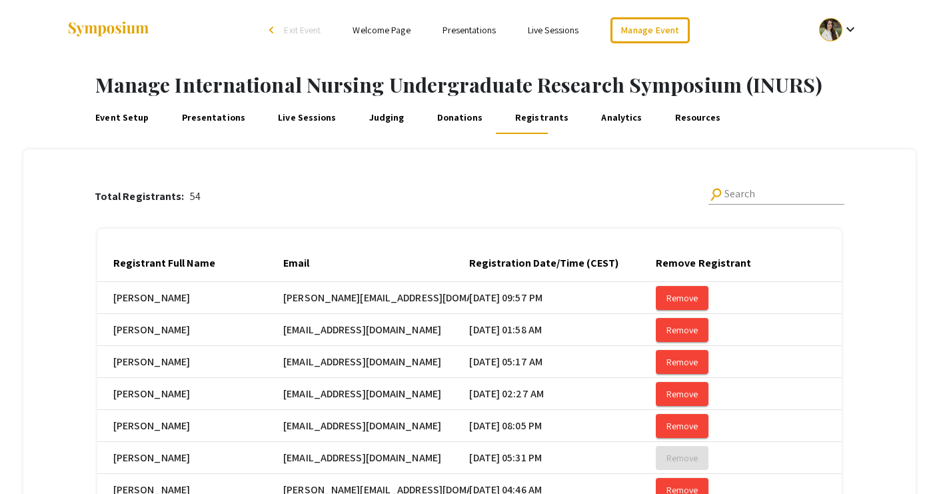
click at [302, 29] on span "Exit Event" at bounding box center [302, 30] width 37 height 12
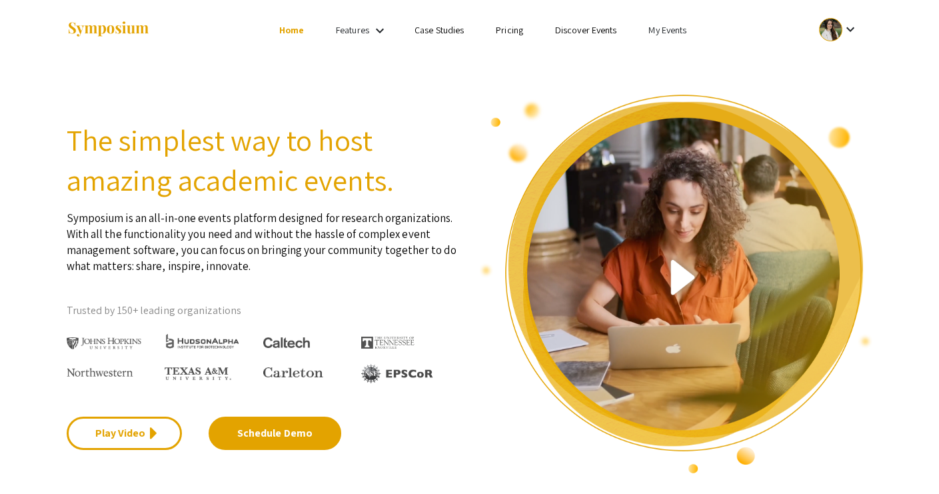
click at [665, 30] on link "My Events" at bounding box center [667, 30] width 38 height 12
click at [649, 70] on button "Events I've organized" at bounding box center [689, 59] width 114 height 32
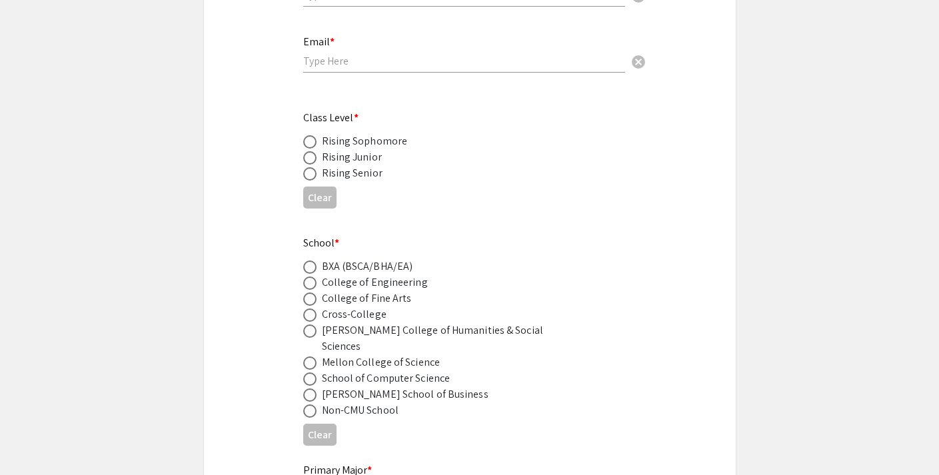
scroll to position [300, 0]
